Goal: Browse casually

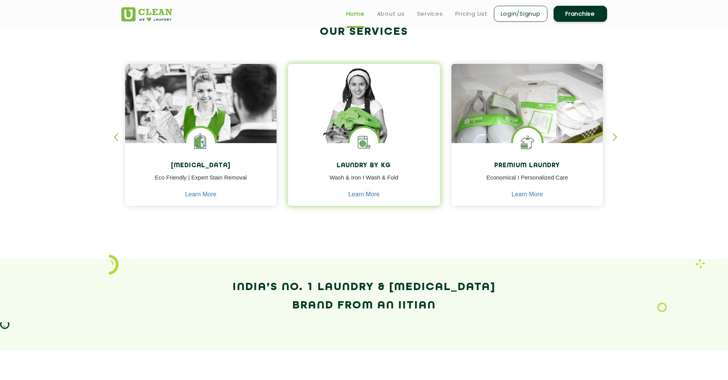
scroll to position [153, 0]
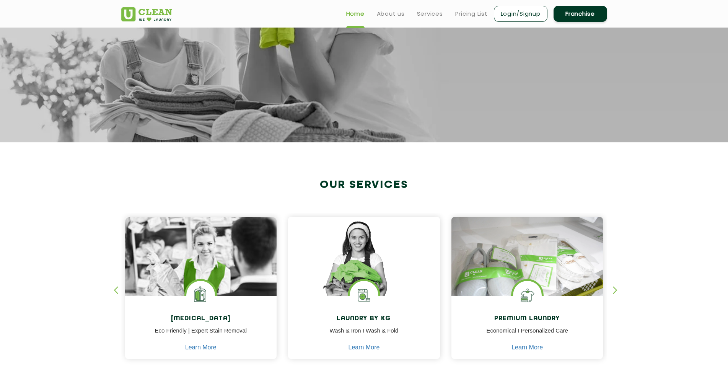
click at [612, 290] on div "[MEDICAL_DATA] Eco Friendly | Expert Stain Removal Learn More [MEDICAL_DATA] Ec…" at bounding box center [365, 280] width 498 height 189
click at [616, 292] on div "button" at bounding box center [618, 296] width 11 height 21
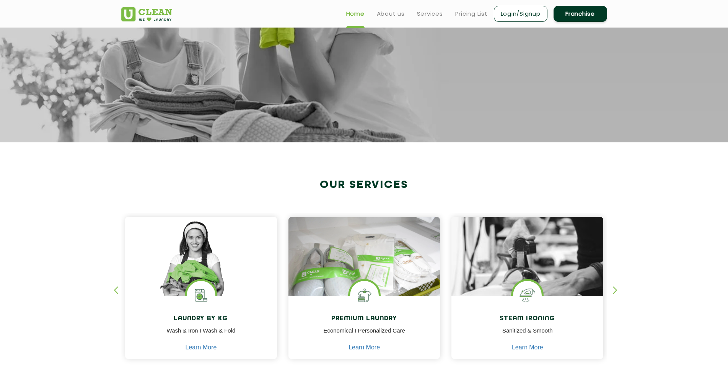
click at [616, 292] on div "button" at bounding box center [618, 296] width 11 height 21
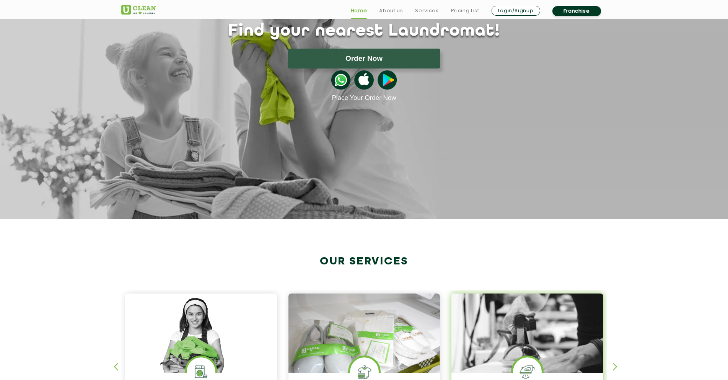
scroll to position [191, 0]
click at [618, 363] on div "button" at bounding box center [618, 373] width 11 height 21
click at [628, 243] on section "Our Services [MEDICAL_DATA] Eco Friendly | Expert Stain Removal Learn More [MED…" at bounding box center [364, 354] width 728 height 270
click at [639, 219] on section "Our Services [MEDICAL_DATA] Eco Friendly | Expert Stain Removal Learn More [MED…" at bounding box center [364, 354] width 728 height 270
click at [667, 239] on section "Our Services [MEDICAL_DATA] Eco Friendly | Expert Stain Removal Learn More [MED…" at bounding box center [364, 354] width 728 height 270
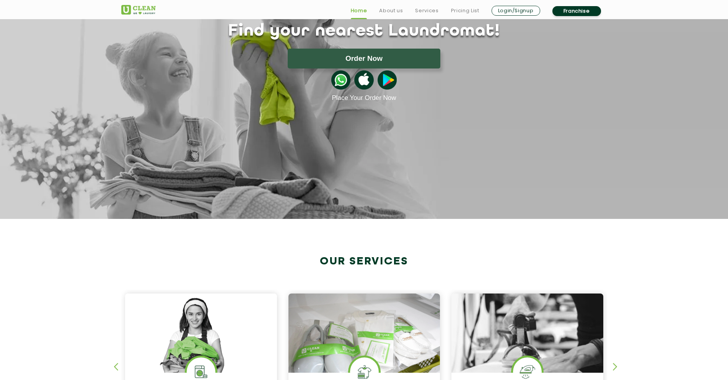
click at [617, 363] on div "button" at bounding box center [618, 373] width 11 height 21
click at [115, 363] on div "button" at bounding box center [119, 373] width 11 height 21
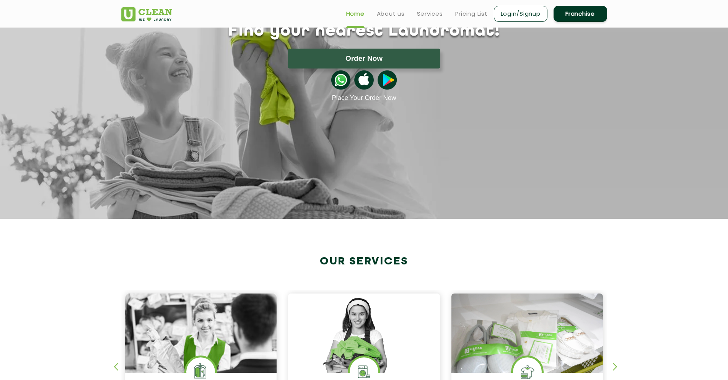
scroll to position [191, 0]
